Goal: Information Seeking & Learning: Learn about a topic

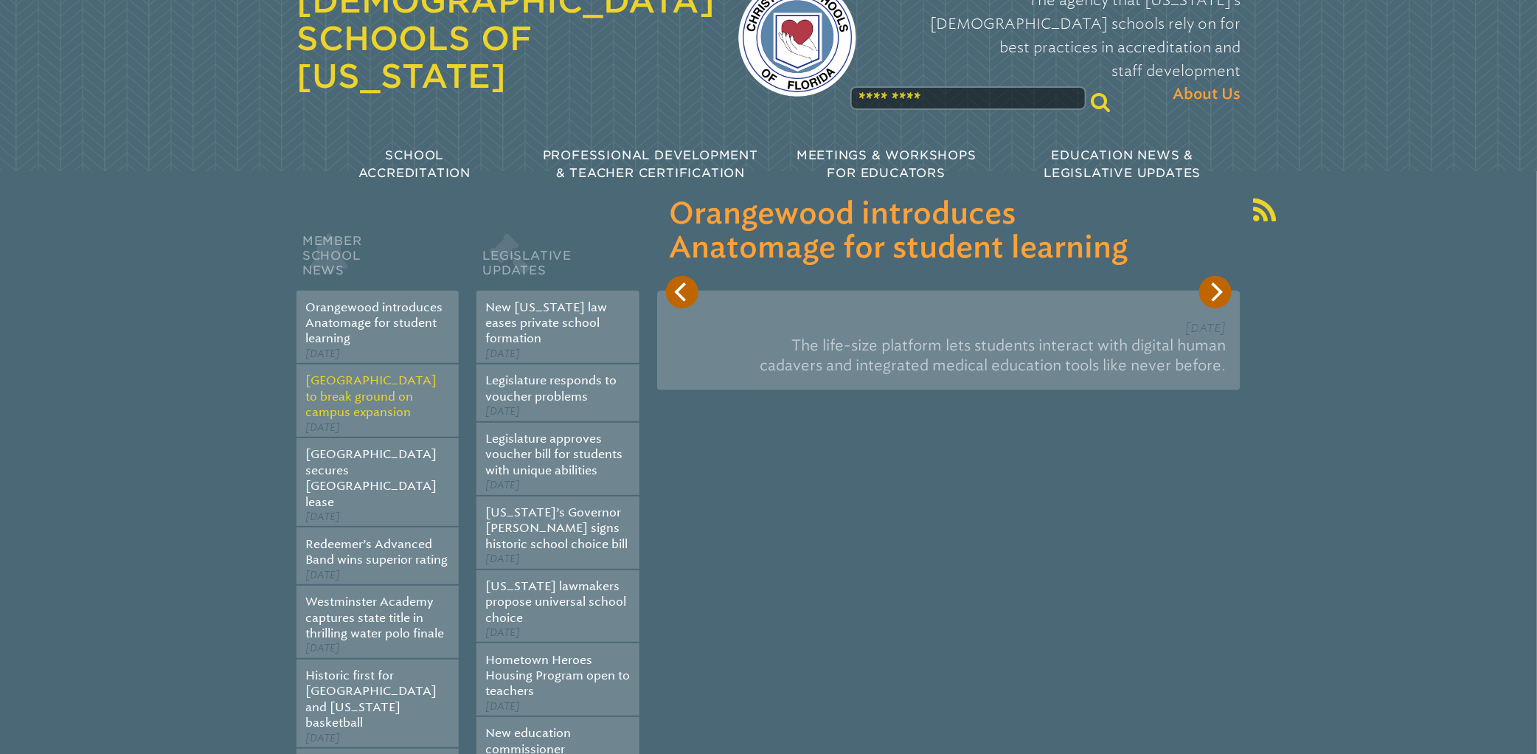
scroll to position [111, 0]
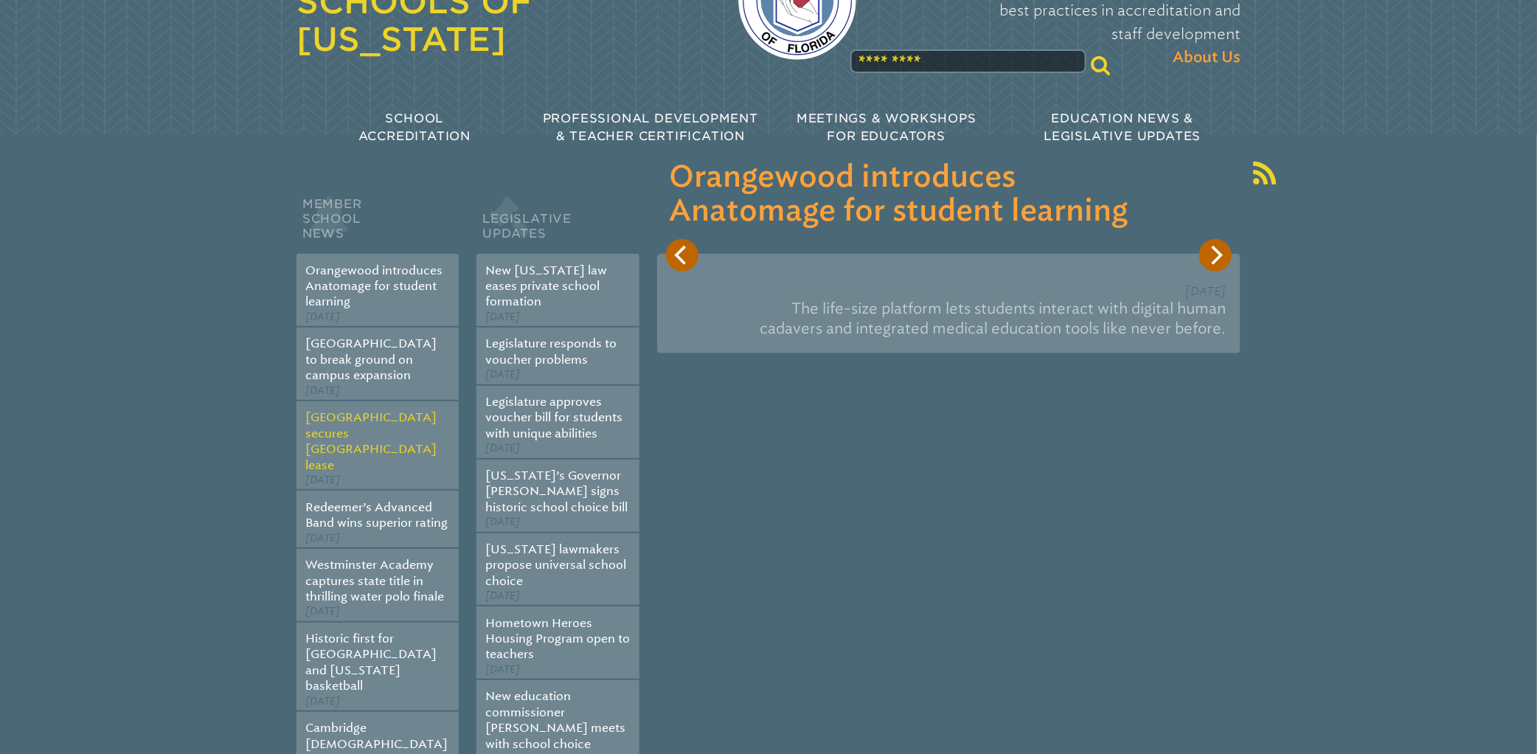
click at [369, 436] on link "[GEOGRAPHIC_DATA] secures [GEOGRAPHIC_DATA] lease" at bounding box center [370, 440] width 131 height 61
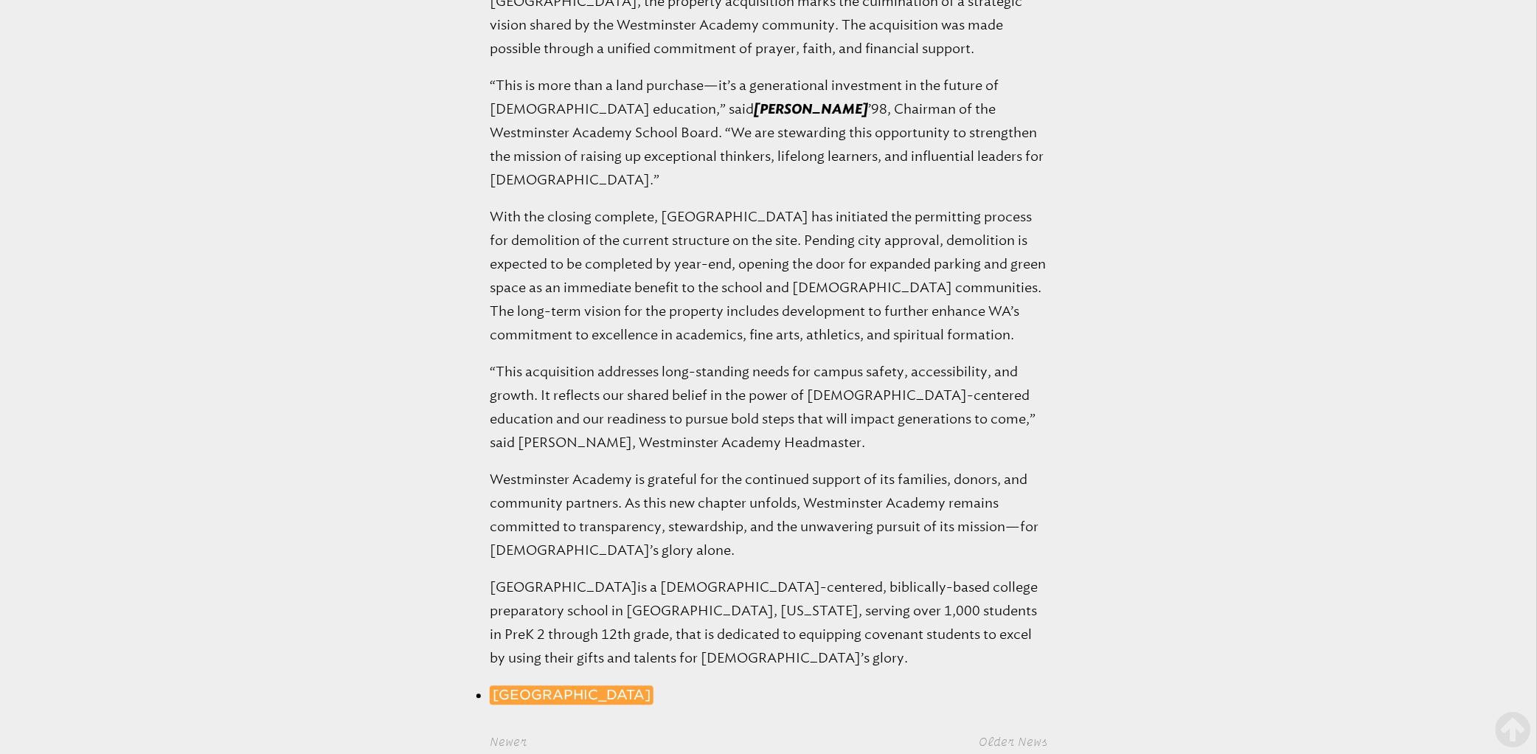
scroll to position [1549, 0]
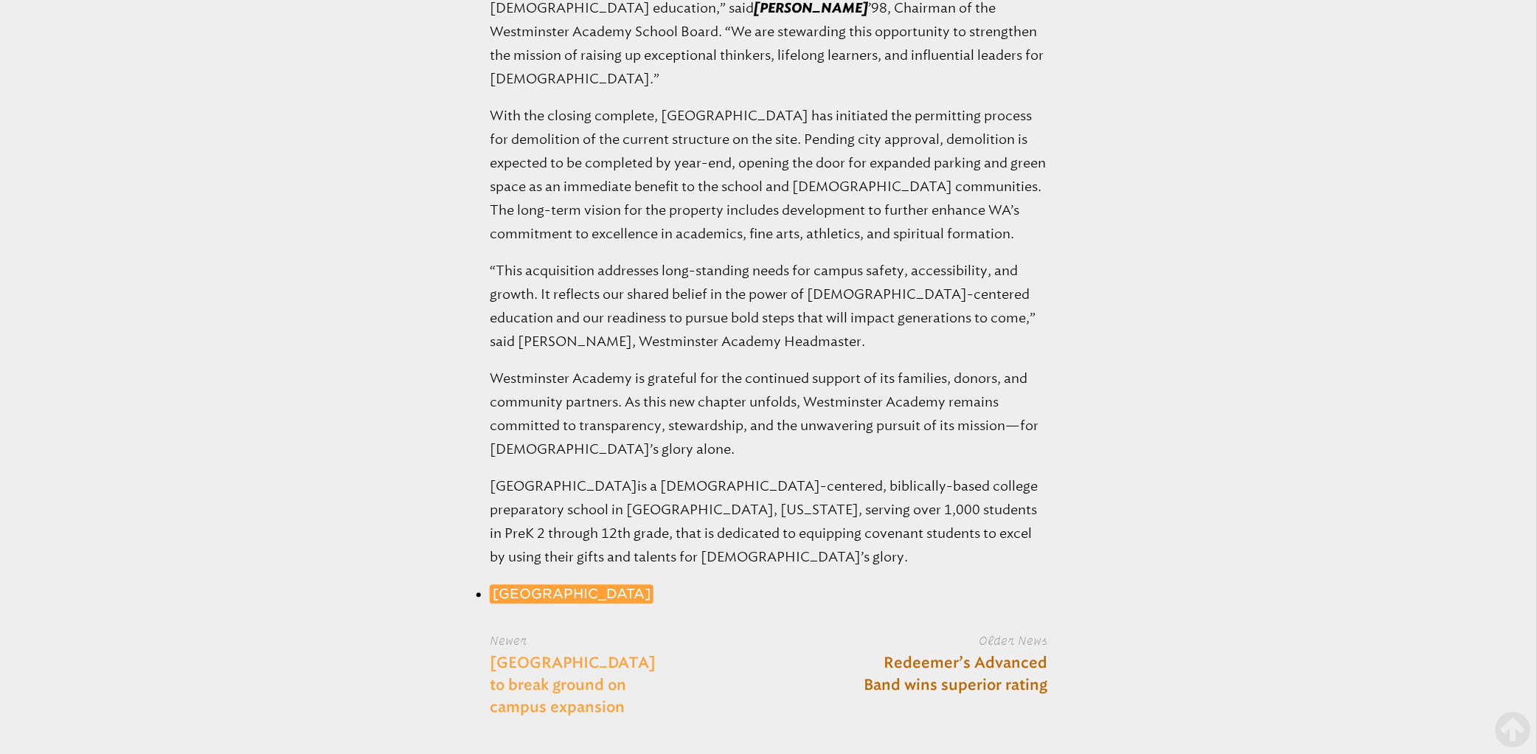
click at [547, 652] on link "[GEOGRAPHIC_DATA] to break ground on campus expansion" at bounding box center [596, 685] width 213 height 66
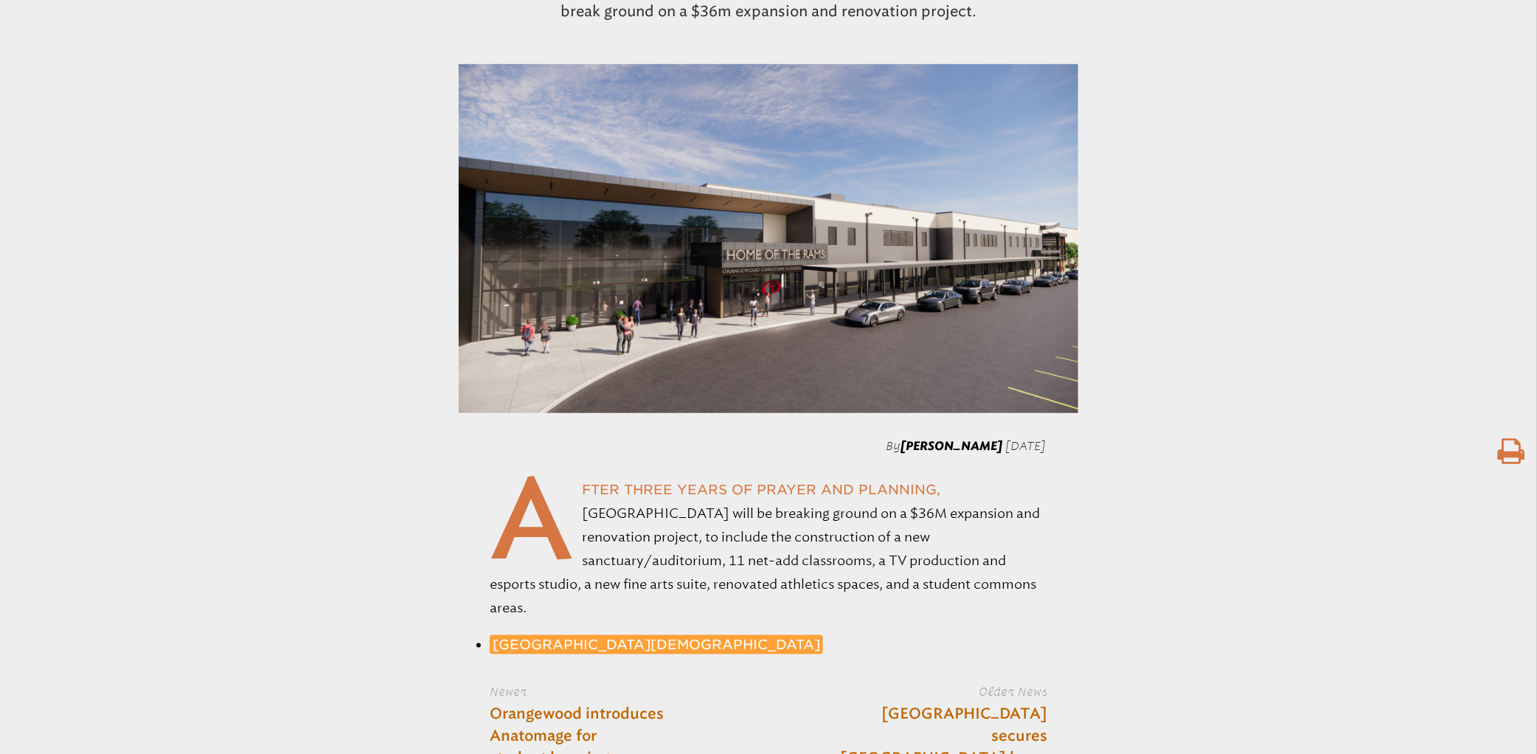
scroll to position [553, 0]
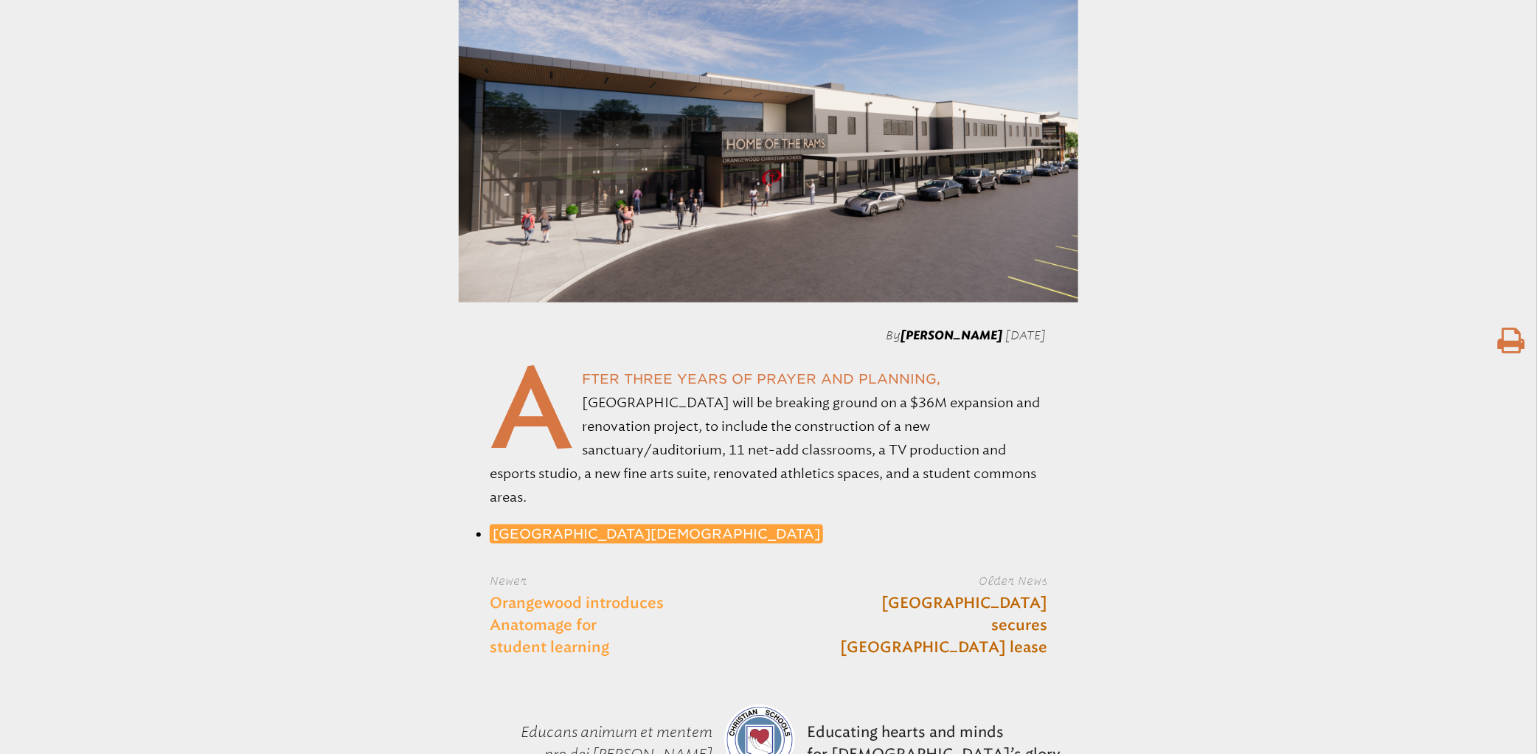
click at [568, 608] on link "Orangewood introduces Anatomage for student learning" at bounding box center [596, 625] width 213 height 66
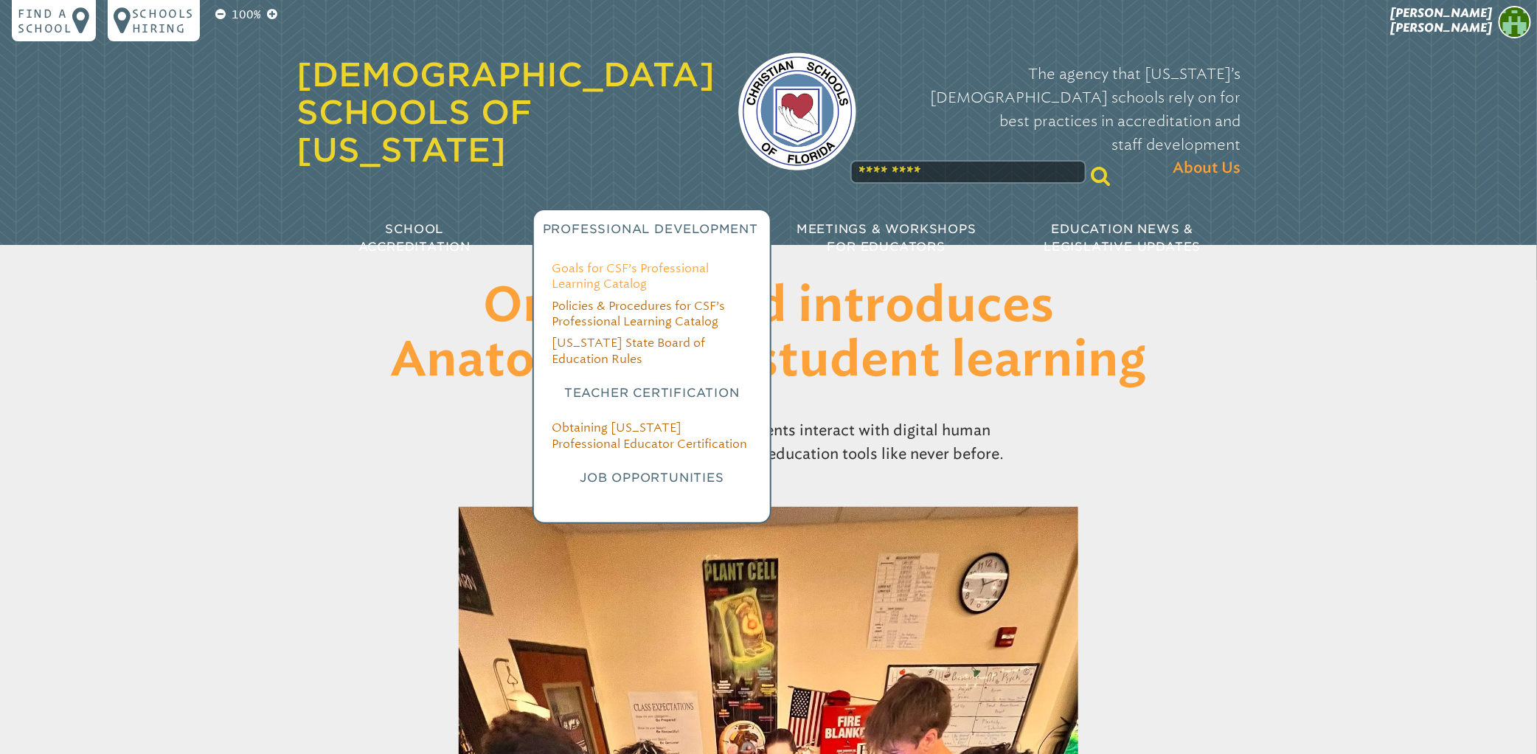
click at [617, 261] on link "Goals for CSF’s Professional Learning Catalog" at bounding box center [630, 275] width 157 height 29
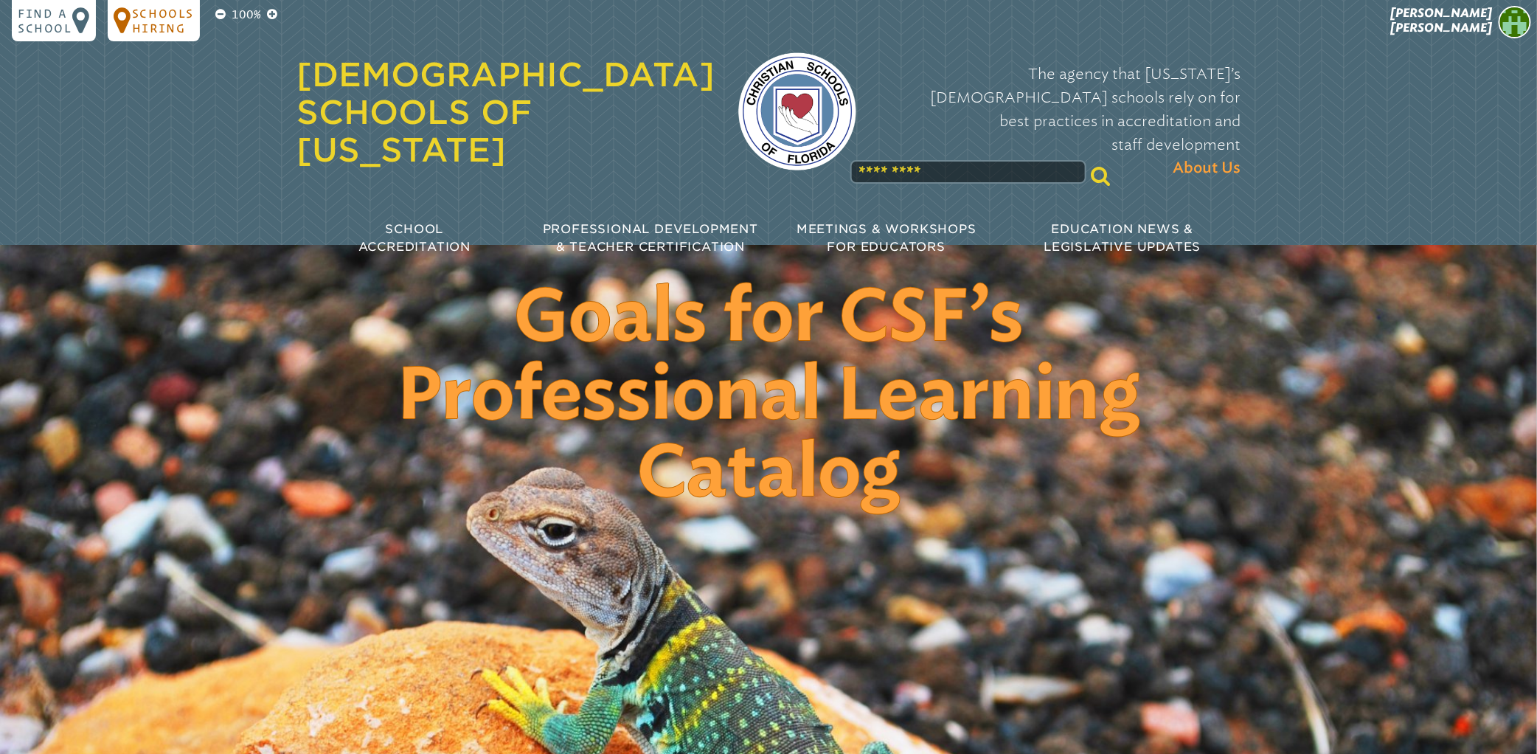
click at [178, 26] on p "Schools Hiring" at bounding box center [163, 20] width 62 height 29
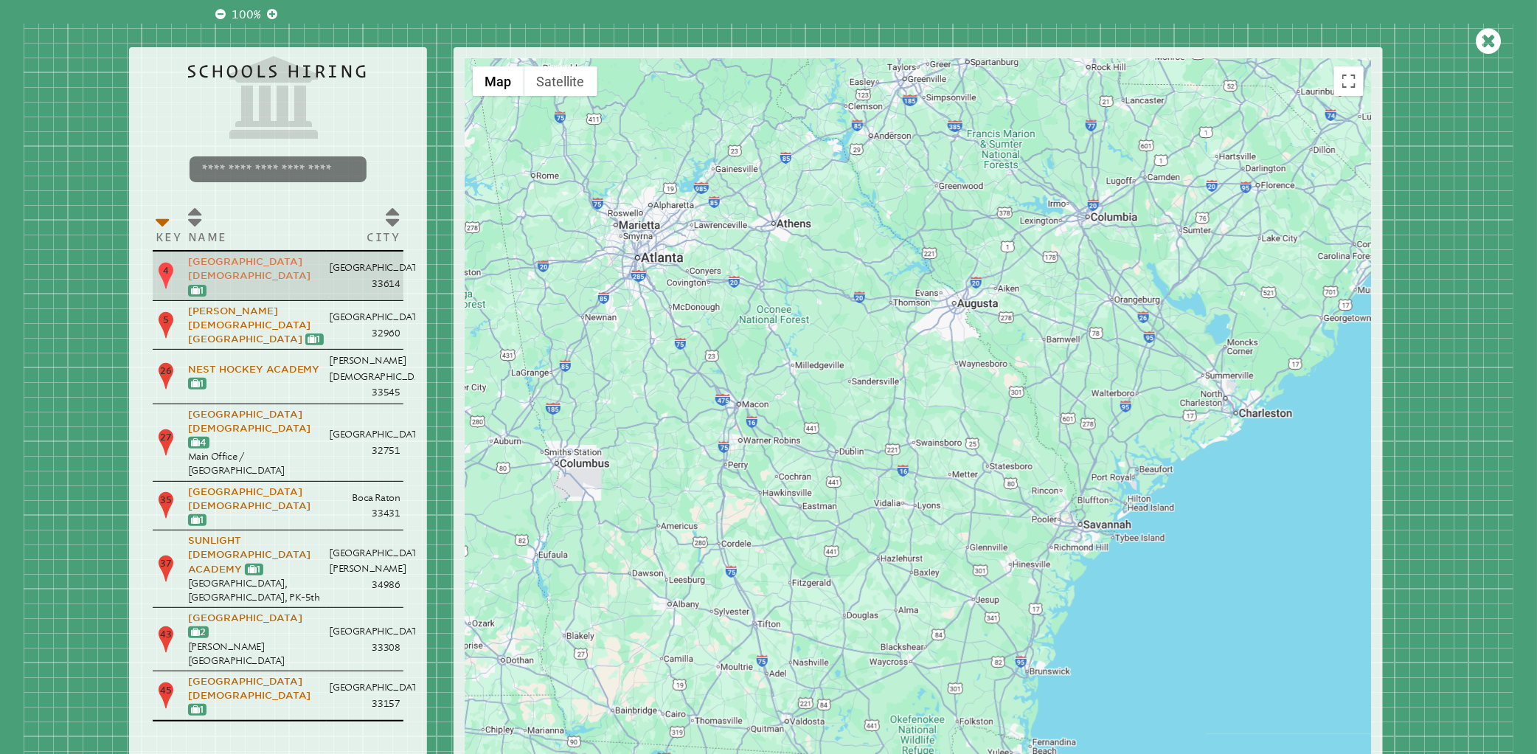
click at [211, 258] on link "[GEOGRAPHIC_DATA][DEMOGRAPHIC_DATA]" at bounding box center [249, 268] width 123 height 25
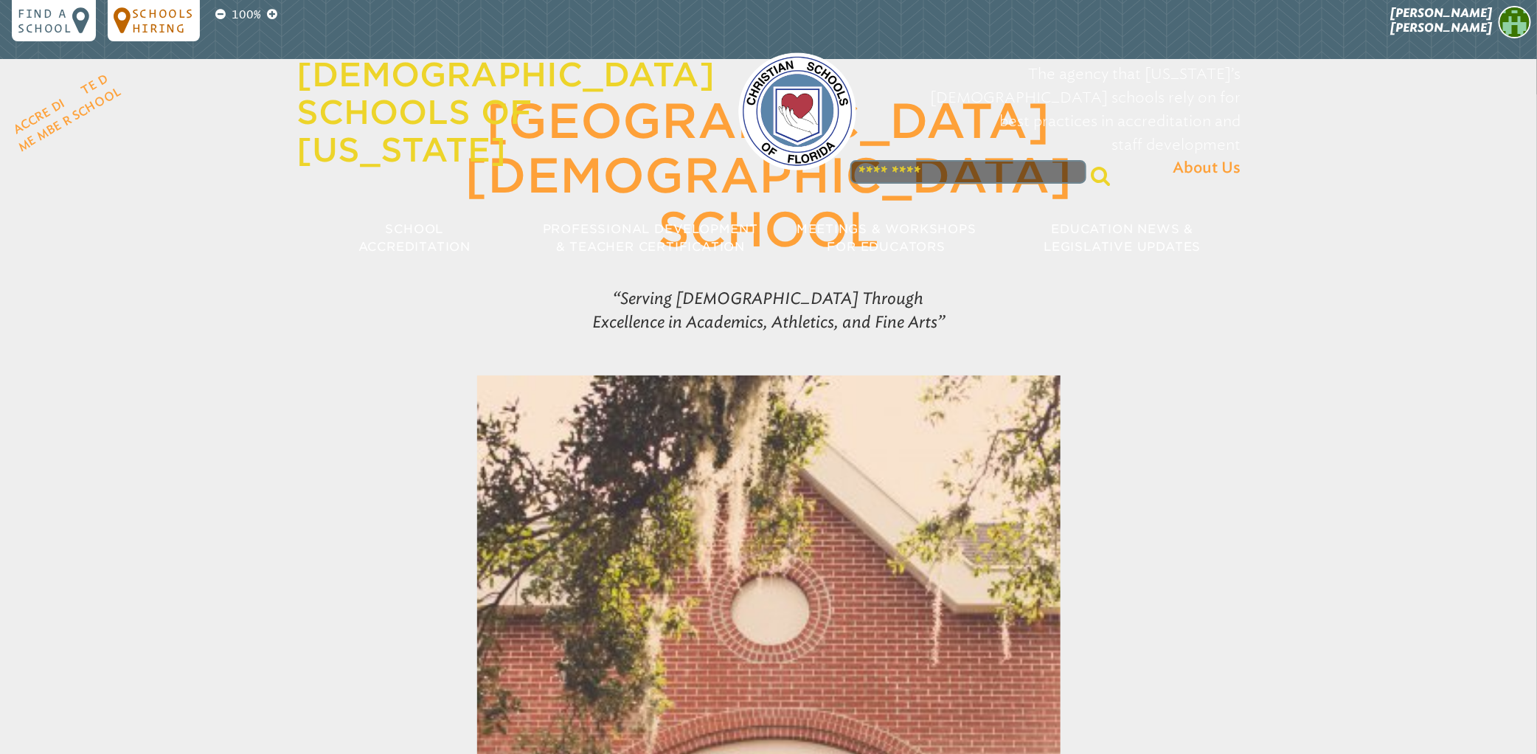
click at [152, 21] on p "Schools Hiring" at bounding box center [163, 20] width 62 height 29
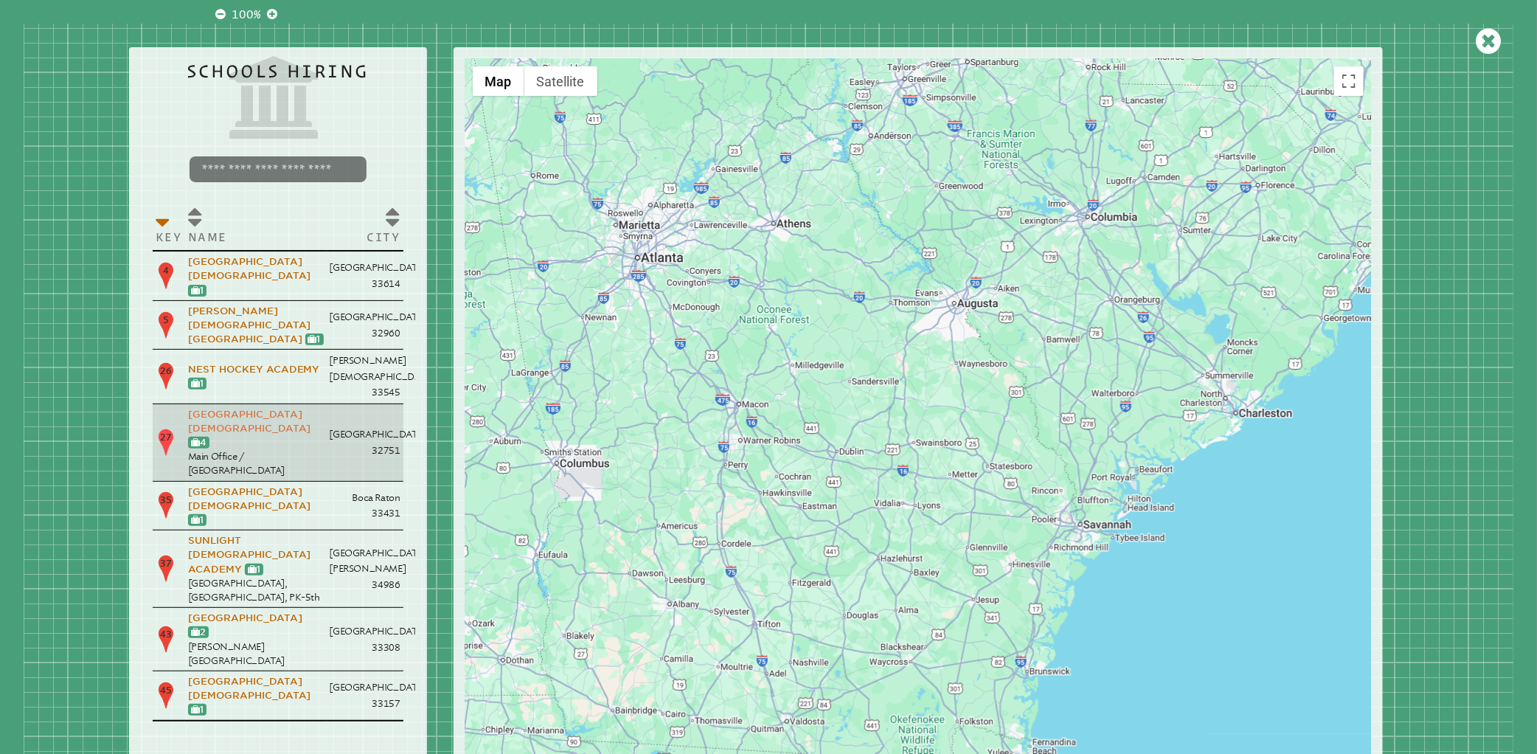
click at [254, 409] on link "[GEOGRAPHIC_DATA][DEMOGRAPHIC_DATA]" at bounding box center [249, 421] width 123 height 25
